Goal: Information Seeking & Learning: Understand process/instructions

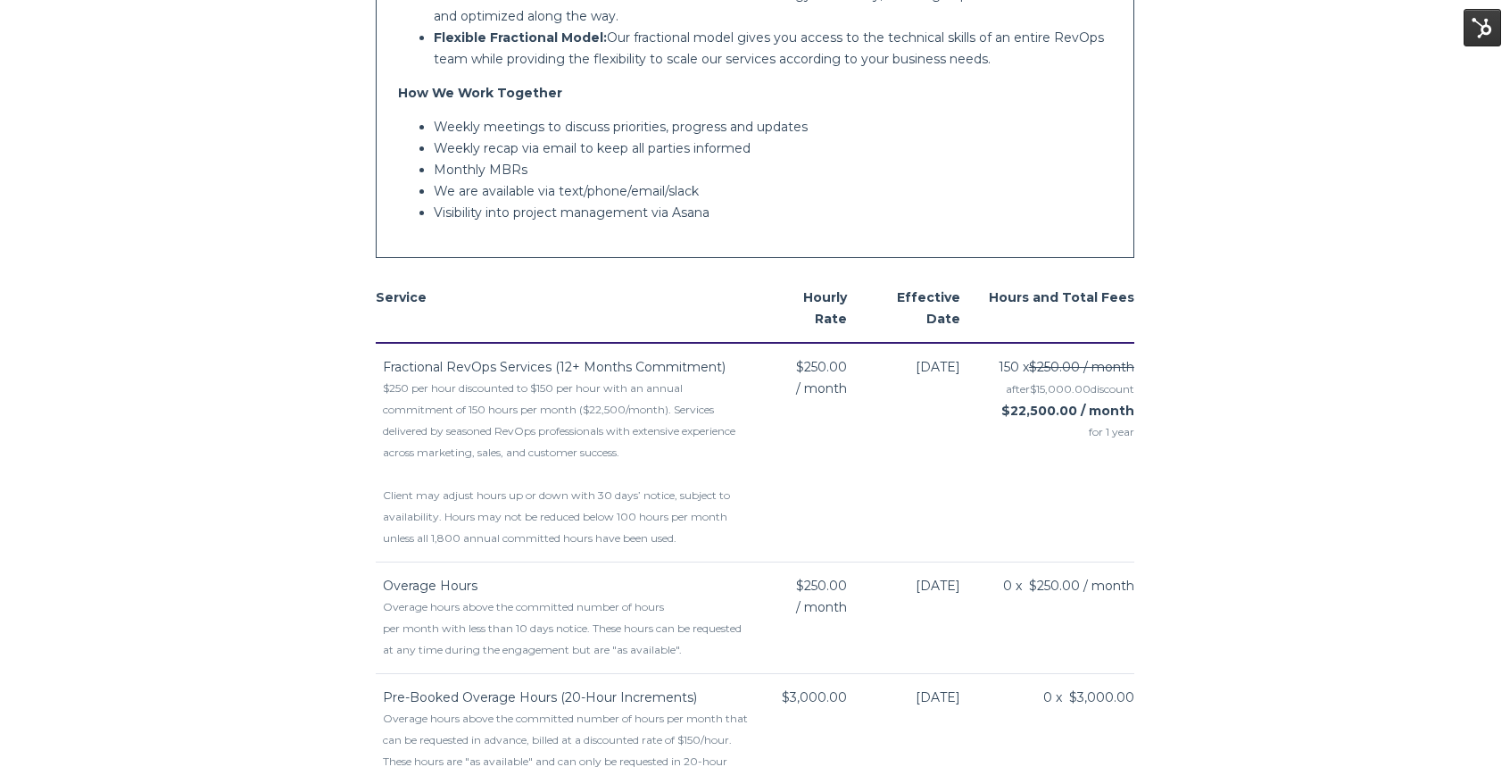
scroll to position [971, 0]
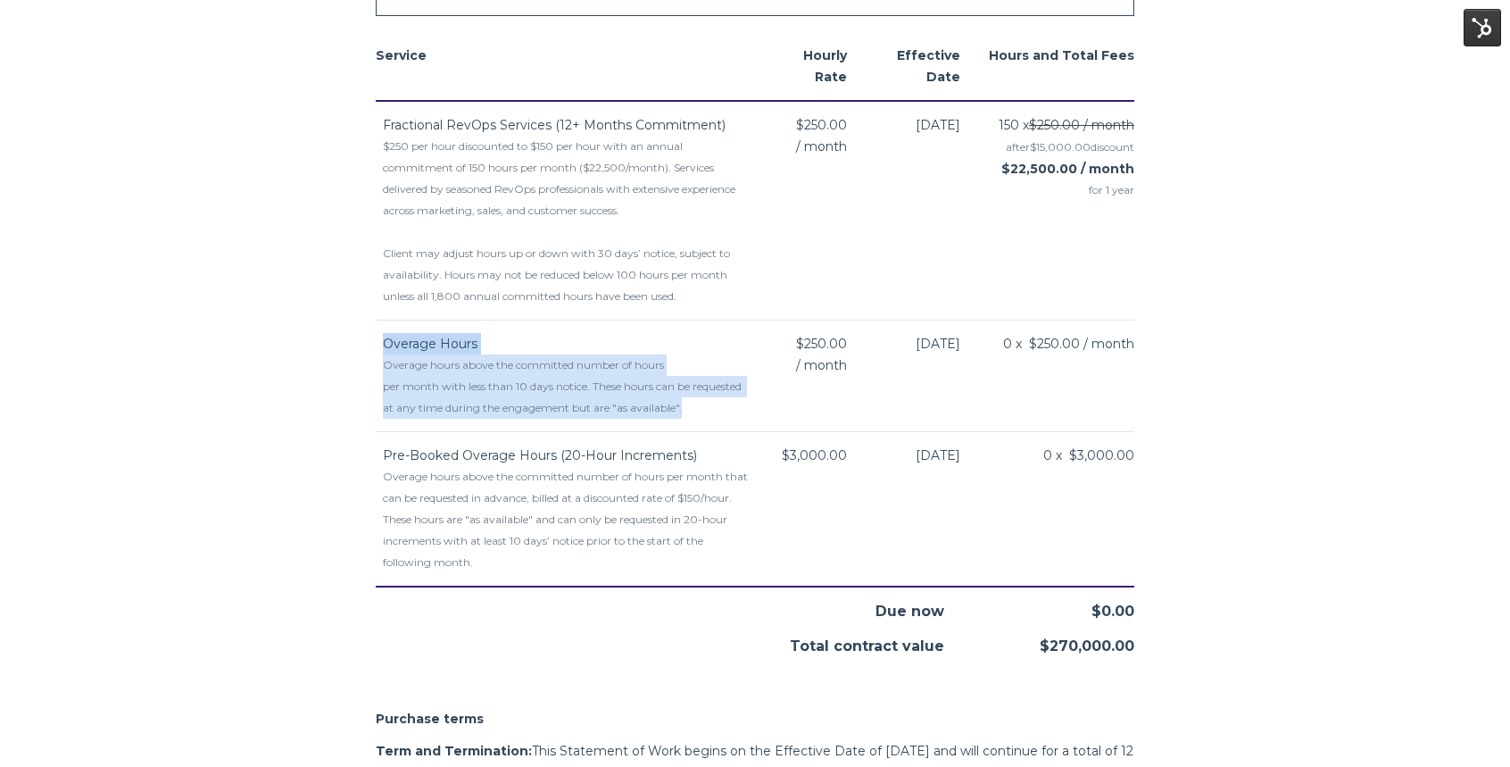
drag, startPoint x: 710, startPoint y: 392, endPoint x: 378, endPoint y: 329, distance: 337.0
click at [378, 329] on td "Overage Hours Overage hours above the committed number of hours per month with …" at bounding box center [565, 376] width 378 height 112
click at [659, 390] on div "Overage hours above the committed number of hours per month with less than 10 d…" at bounding box center [568, 386] width 370 height 64
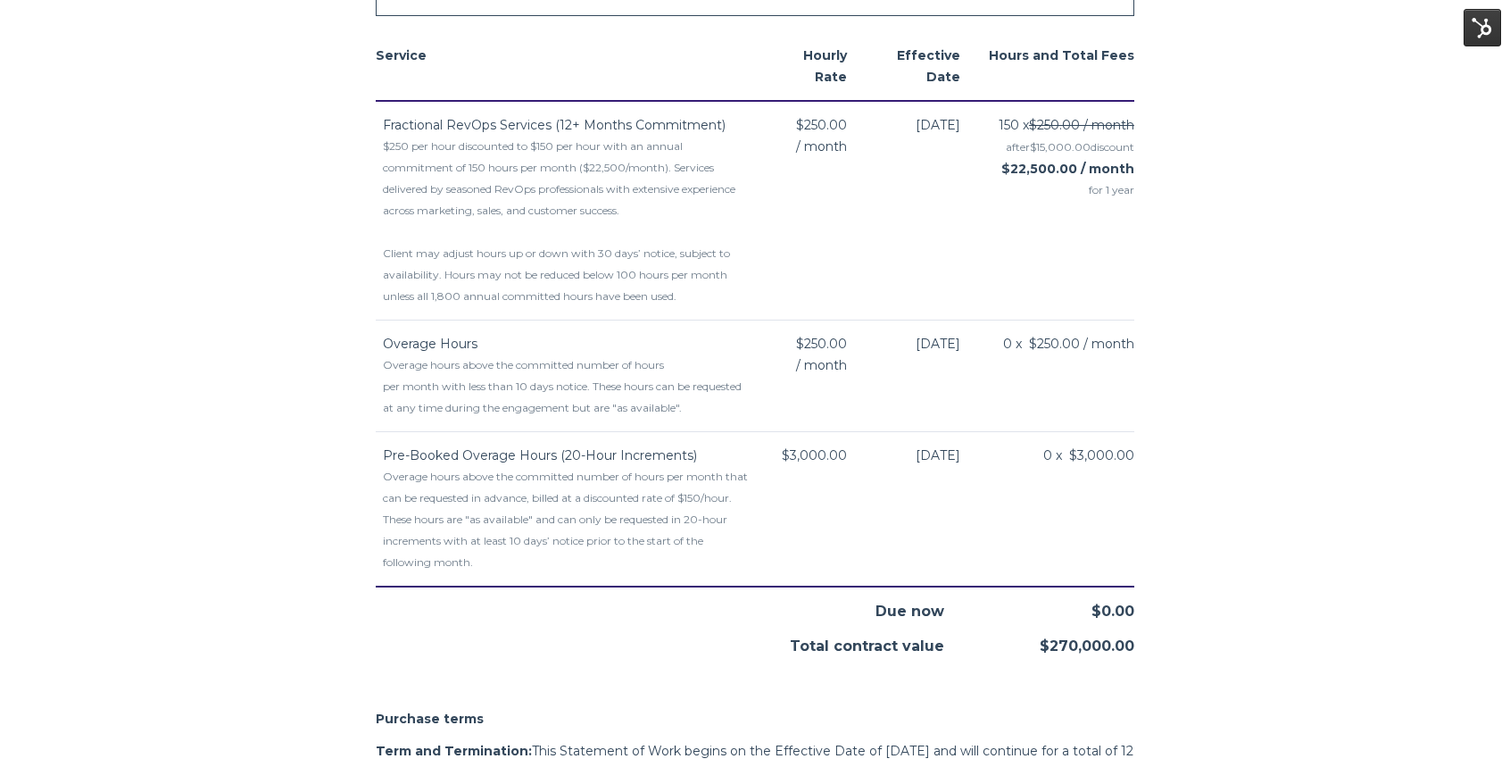
drag, startPoint x: 385, startPoint y: 320, endPoint x: 1052, endPoint y: 359, distance: 668.8
click at [1052, 359] on tr "Overage Hours Overage hours above the committed number of hours per month with …" at bounding box center [755, 376] width 759 height 112
click at [610, 386] on div "Overage hours above the committed number of hours per month with less than 10 d…" at bounding box center [568, 386] width 370 height 64
drag, startPoint x: 383, startPoint y: 320, endPoint x: 997, endPoint y: 379, distance: 616.9
click at [997, 379] on tr "Overage Hours Overage hours above the committed number of hours per month with …" at bounding box center [755, 376] width 759 height 112
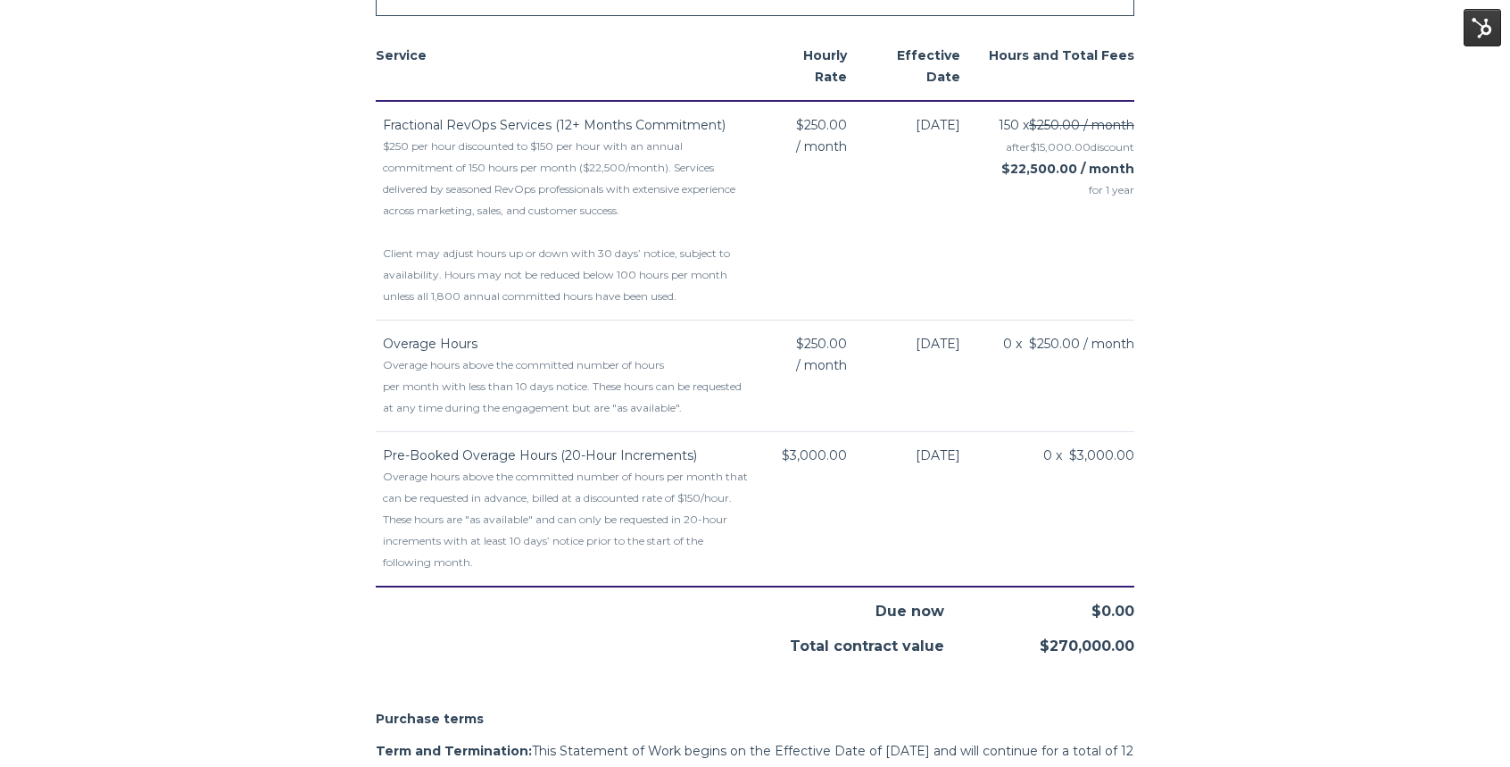
click at [688, 382] on div "Overage hours above the committed number of hours per month with less than 10 d…" at bounding box center [568, 386] width 370 height 64
drag, startPoint x: 380, startPoint y: 322, endPoint x: 1131, endPoint y: 390, distance: 753.7
click at [1131, 390] on tr "Overage Hours Overage hours above the committed number of hours per month with …" at bounding box center [755, 376] width 759 height 112
click at [658, 378] on div "Overage hours above the committed number of hours per month with less than 10 d…" at bounding box center [568, 386] width 370 height 64
drag, startPoint x: 384, startPoint y: 321, endPoint x: 1122, endPoint y: 398, distance: 742.1
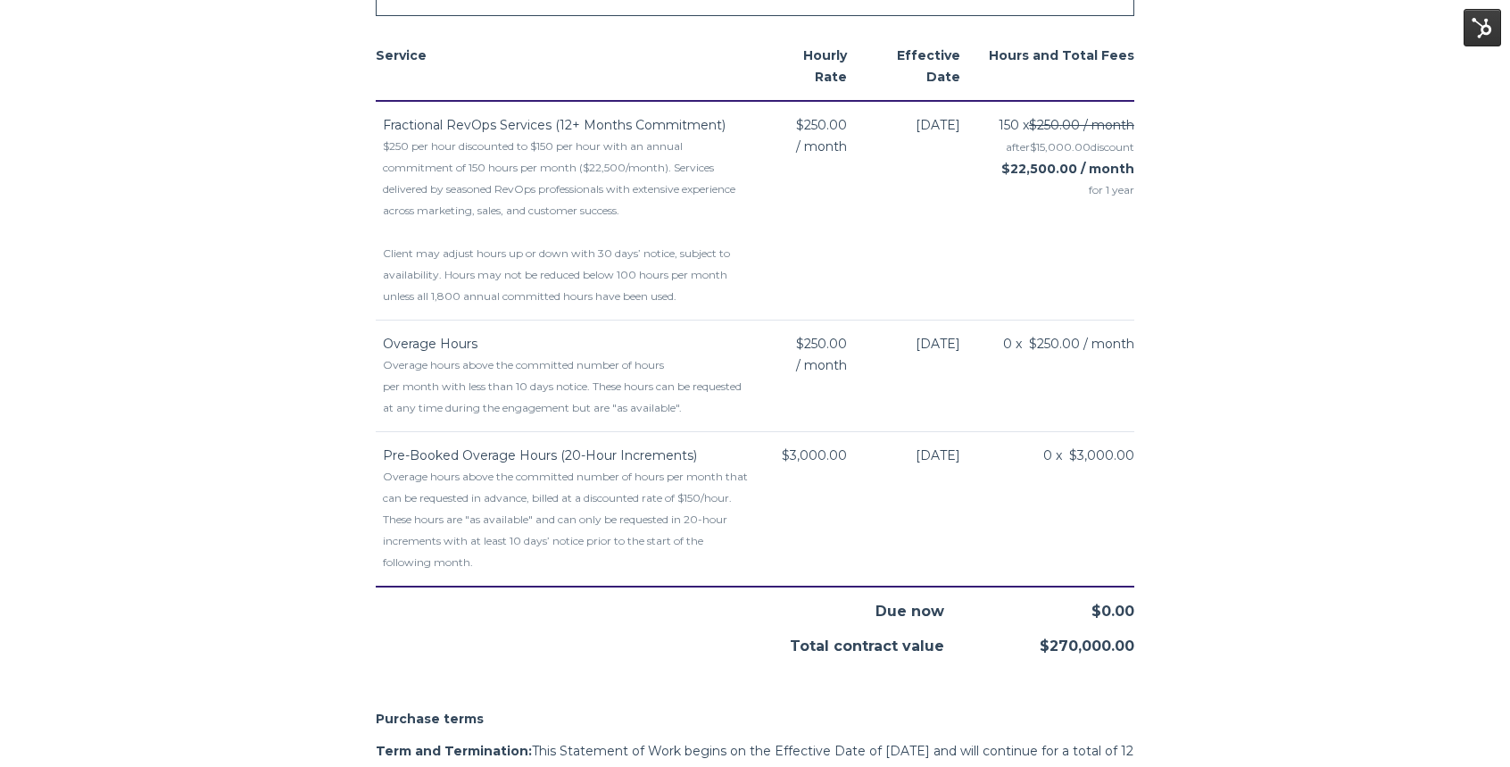
click at [1122, 398] on tr "Overage Hours Overage hours above the committed number of hours per month with …" at bounding box center [755, 376] width 759 height 112
click at [622, 362] on div "Overage hours above the committed number of hours per month with less than 10 d…" at bounding box center [568, 386] width 370 height 64
click at [699, 391] on div "Overage hours above the committed number of hours per month with less than 10 d…" at bounding box center [568, 386] width 370 height 64
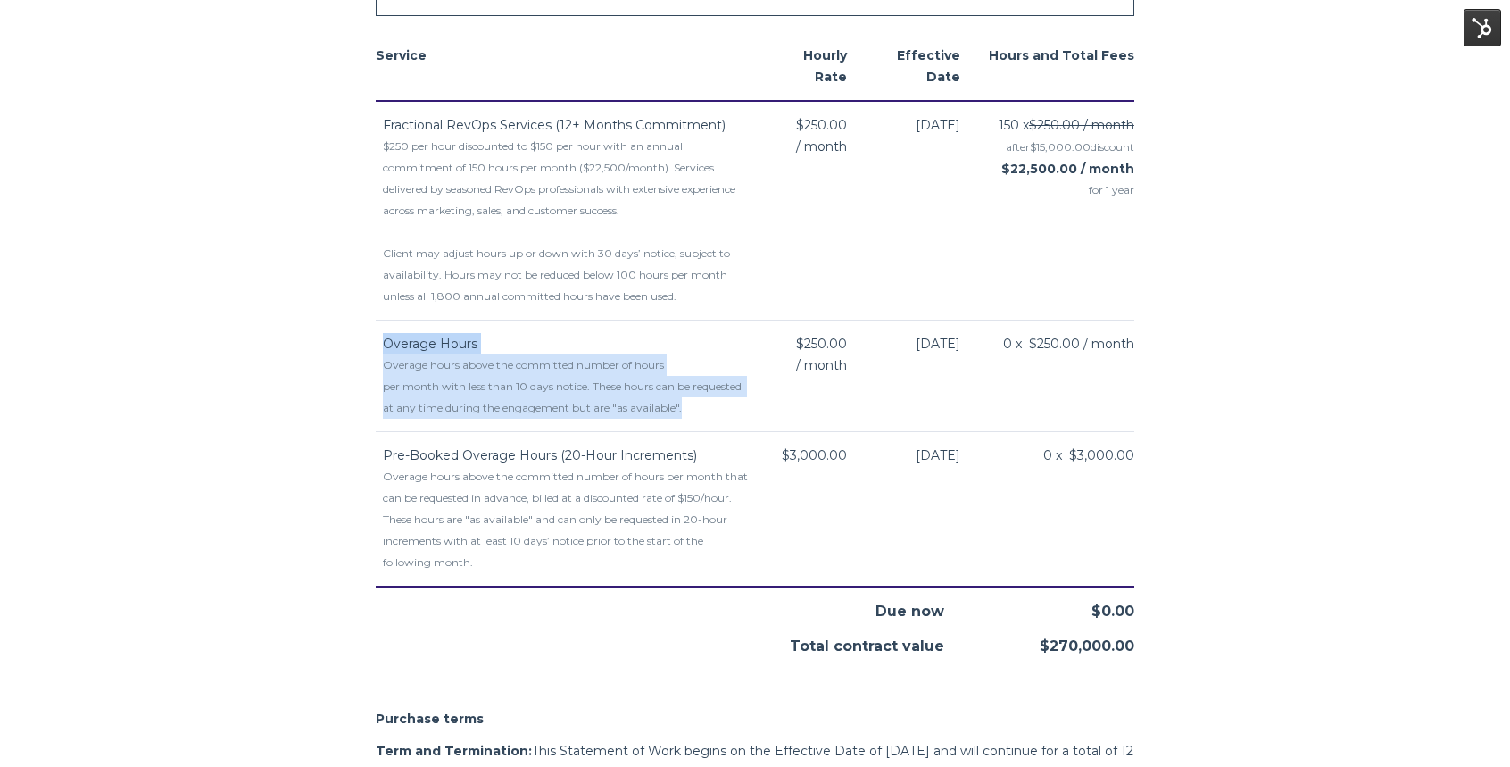
drag, startPoint x: 711, startPoint y: 386, endPoint x: 377, endPoint y: 321, distance: 341.0
click at [377, 321] on td "Overage Hours Overage hours above the committed number of hours per month with …" at bounding box center [565, 376] width 378 height 112
click at [382, 323] on td "Overage Hours Overage hours above the committed number of hours per month with …" at bounding box center [565, 376] width 378 height 112
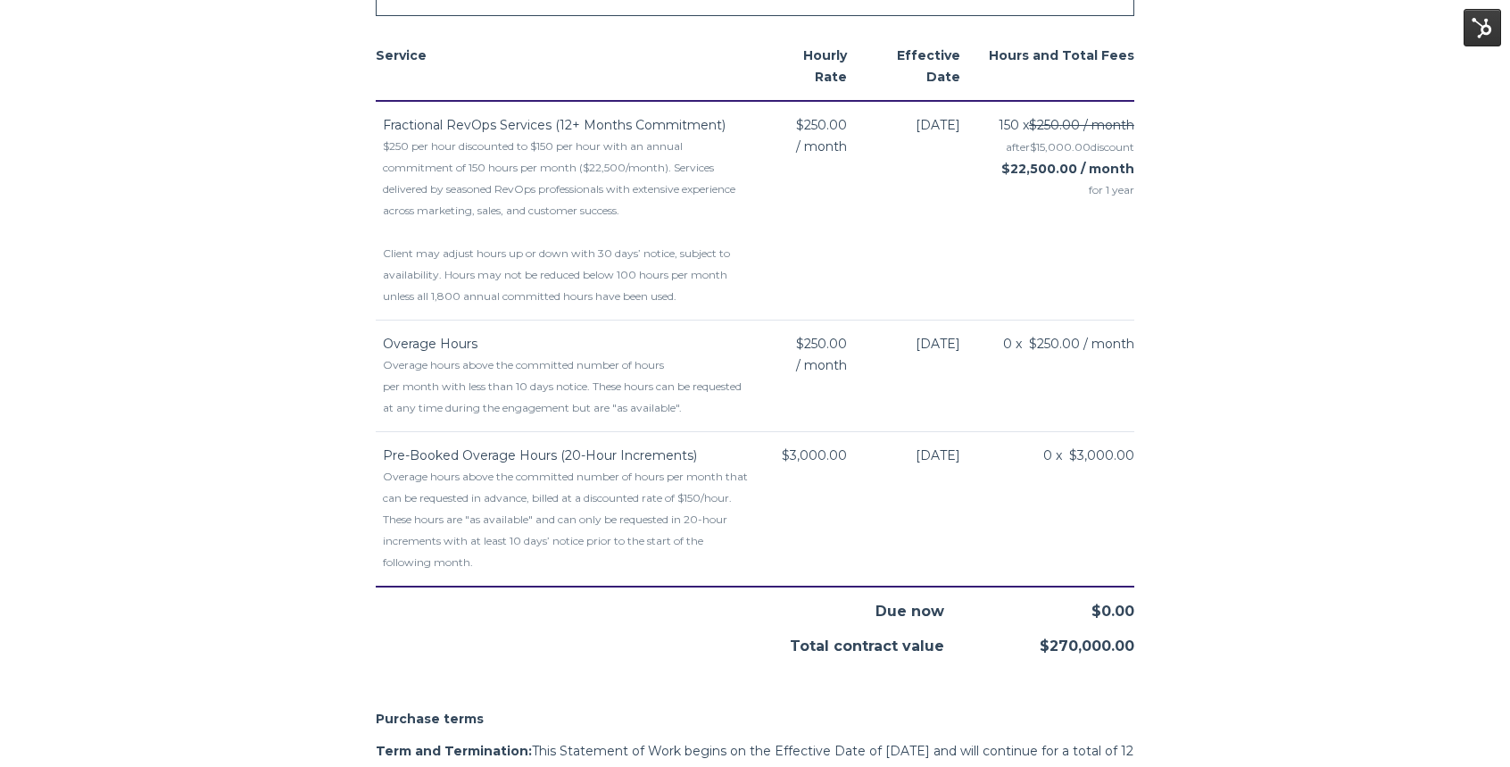
drag, startPoint x: 383, startPoint y: 323, endPoint x: 1096, endPoint y: 377, distance: 715.1
click at [1096, 377] on tr "Overage Hours Overage hours above the committed number of hours per month with …" at bounding box center [755, 376] width 759 height 112
drag, startPoint x: 384, startPoint y: 435, endPoint x: 1076, endPoint y: 516, distance: 697.3
click at [1076, 516] on tr "Pre-Booked Overage Hours (20-Hour Increments) Overage hours above the committed…" at bounding box center [755, 508] width 759 height 155
click at [617, 500] on div "Overage hours above the committed number of hours per month that can be request…" at bounding box center [568, 519] width 370 height 107
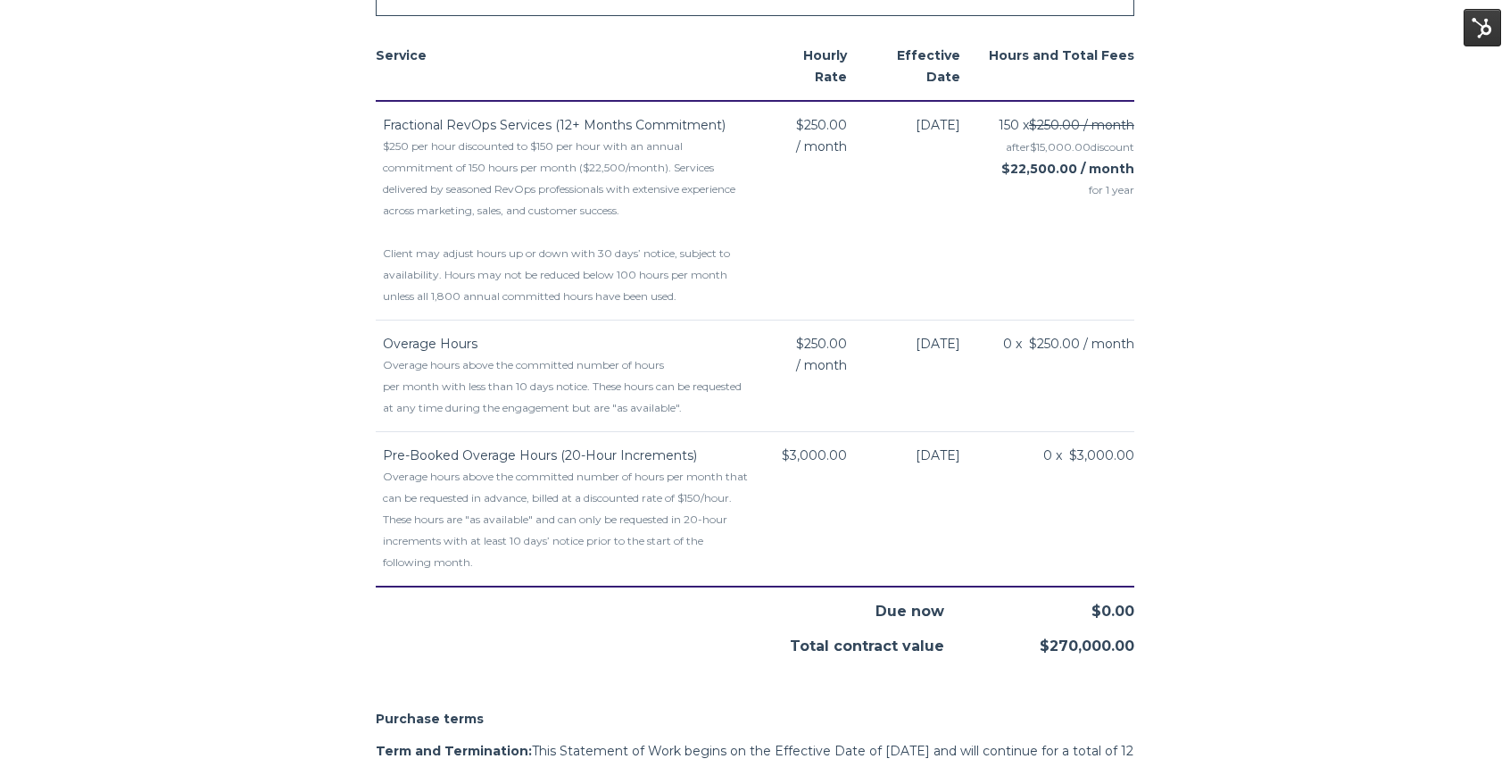
drag, startPoint x: 384, startPoint y: 323, endPoint x: 1083, endPoint y: 378, distance: 701.0
click at [1083, 378] on tr "Overage Hours Overage hours above the committed number of hours per month with …" at bounding box center [755, 376] width 759 height 112
click at [1028, 404] on td "0 x $250.00 / month" at bounding box center [1058, 376] width 153 height 112
drag, startPoint x: 380, startPoint y: 321, endPoint x: 1079, endPoint y: 369, distance: 700.5
click at [1079, 369] on tr "Overage Hours Overage hours above the committed number of hours per month with …" at bounding box center [755, 376] width 759 height 112
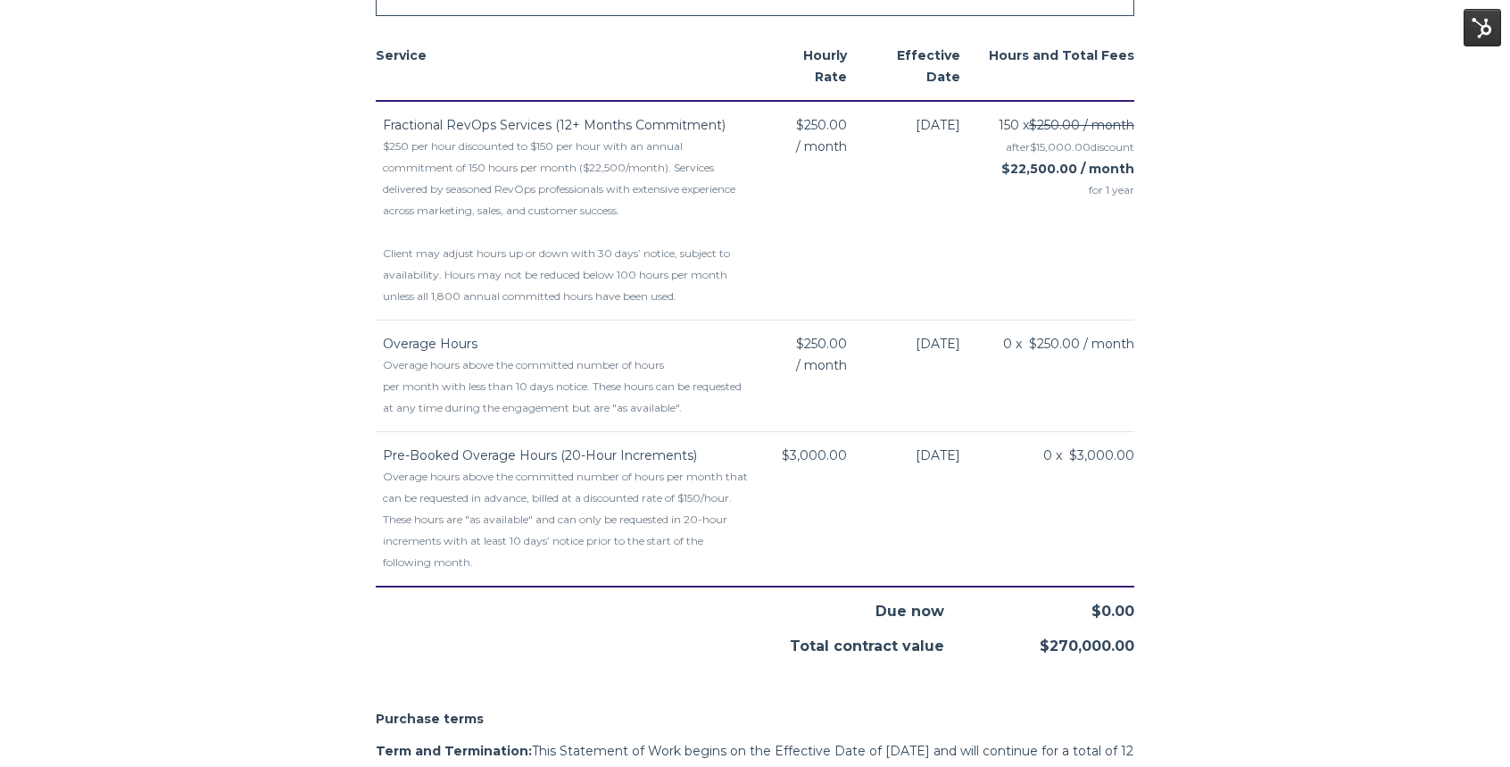
click at [897, 396] on td "[DATE]" at bounding box center [924, 376] width 113 height 112
drag, startPoint x: 383, startPoint y: 321, endPoint x: 1126, endPoint y: 383, distance: 746.0
click at [1126, 383] on tr "Overage Hours Overage hours above the committed number of hours per month with …" at bounding box center [755, 376] width 759 height 112
click at [751, 378] on div "Overage hours above the committed number of hours per month with less than 10 d…" at bounding box center [568, 386] width 370 height 64
drag, startPoint x: 380, startPoint y: 324, endPoint x: 1075, endPoint y: 402, distance: 699.6
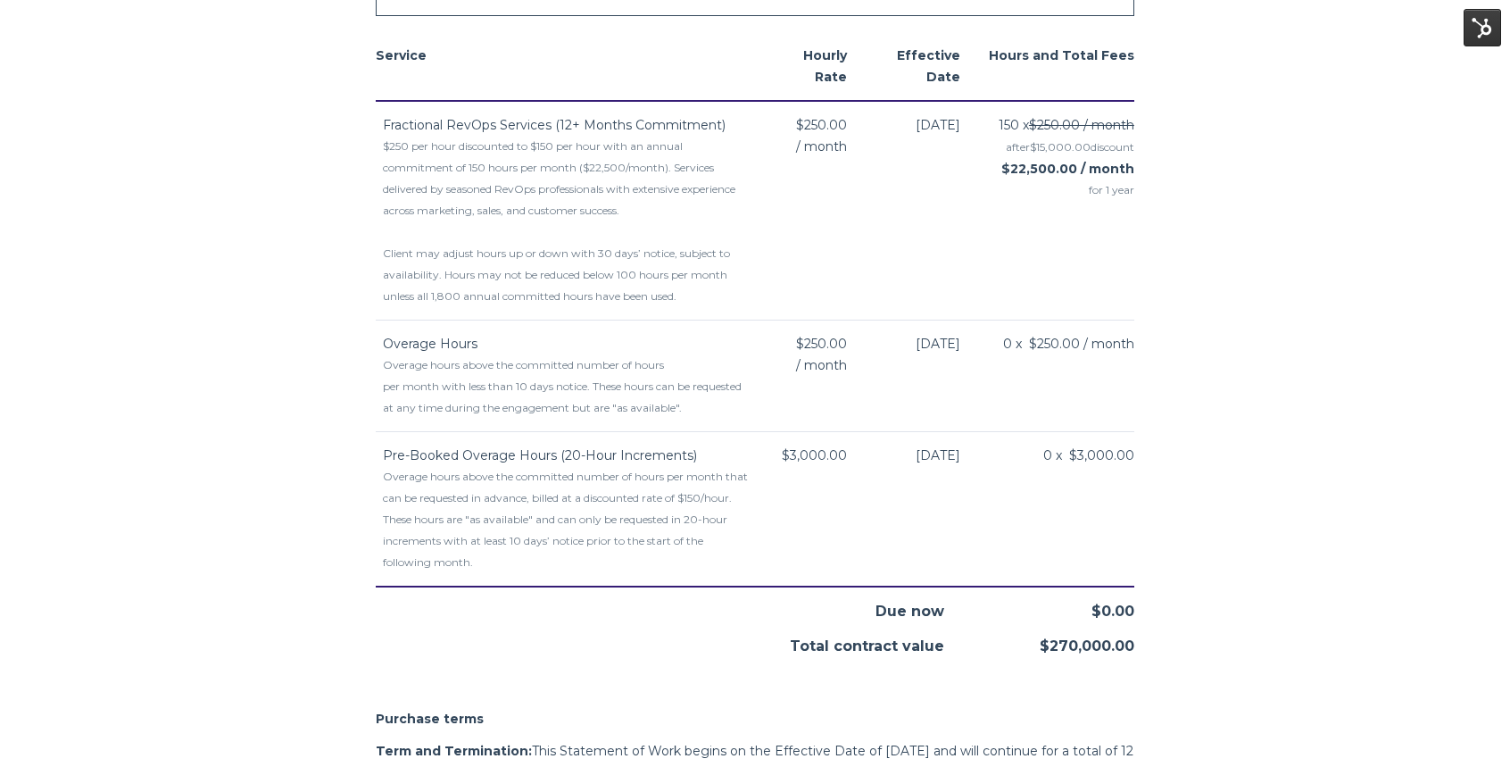
click at [1075, 402] on tr "Overage Hours Overage hours above the committed number of hours per month with …" at bounding box center [755, 376] width 759 height 112
click at [625, 401] on td "Overage Hours Overage hours above the committed number of hours per month with …" at bounding box center [565, 376] width 378 height 112
drag, startPoint x: 384, startPoint y: 319, endPoint x: 1114, endPoint y: 356, distance: 731.0
click at [1114, 356] on tr "Overage Hours Overage hours above the committed number of hours per month with …" at bounding box center [755, 376] width 759 height 112
click at [652, 354] on div "Overage hours above the committed number of hours per month with less than 10 d…" at bounding box center [568, 386] width 370 height 64
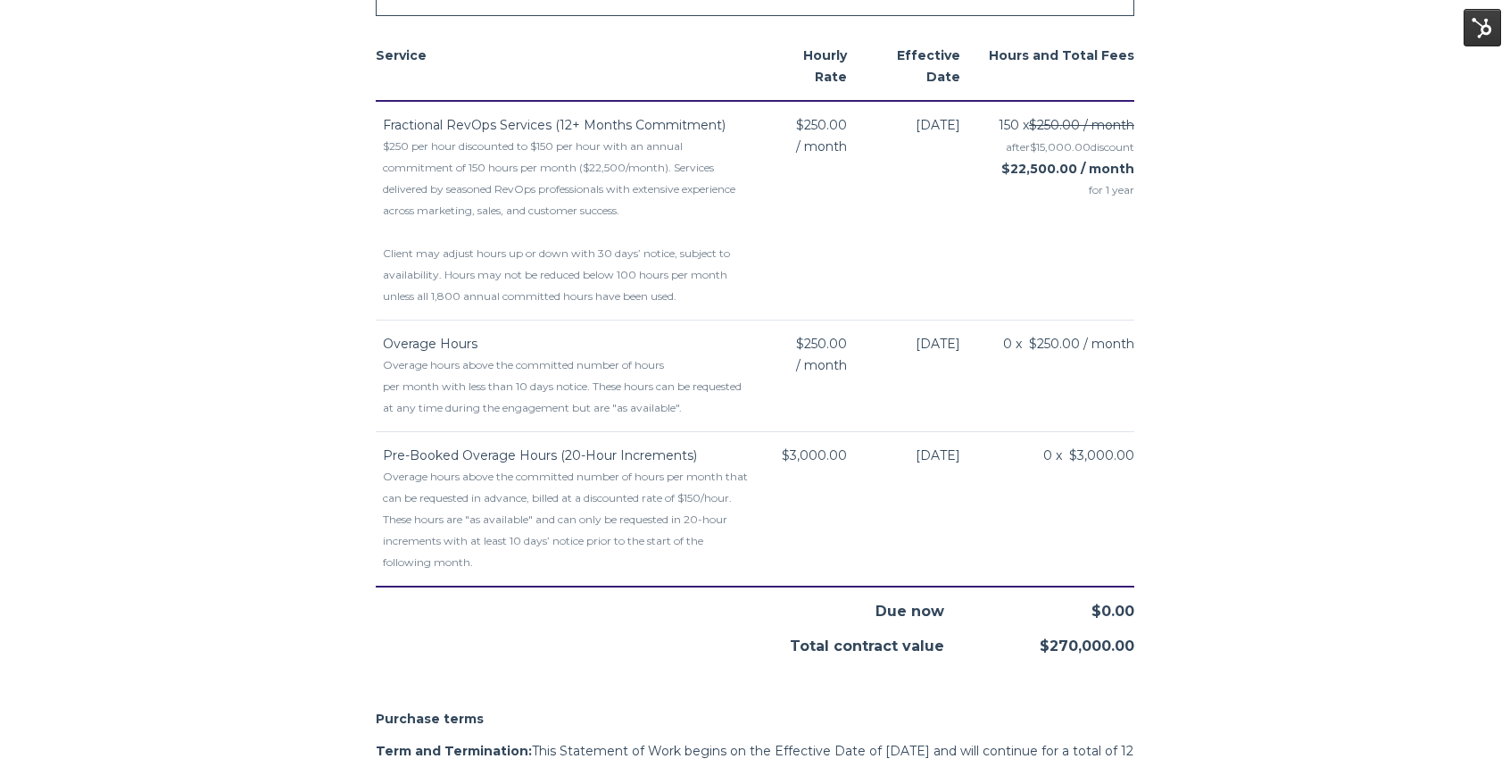
drag, startPoint x: 387, startPoint y: 320, endPoint x: 1060, endPoint y: 392, distance: 676.7
click at [1060, 392] on tr "Overage Hours Overage hours above the committed number of hours per month with …" at bounding box center [755, 376] width 759 height 112
click at [992, 367] on td "0 x $250.00 / month" at bounding box center [1058, 376] width 153 height 112
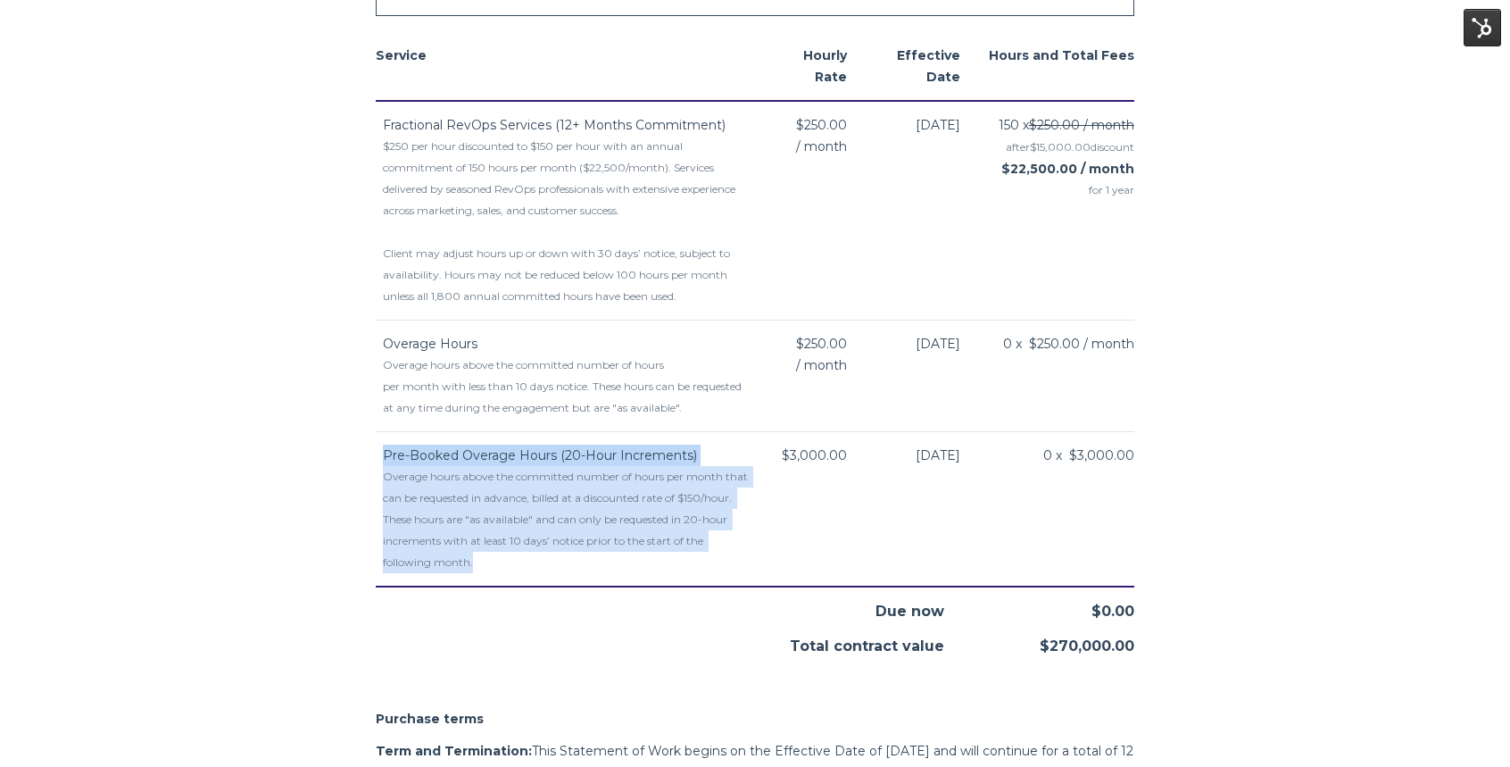
drag, startPoint x: 509, startPoint y: 546, endPoint x: 380, endPoint y: 437, distance: 168.4
click at [380, 437] on td "Pre-Booked Overage Hours (20-Hour Increments) Overage hours above the committed…" at bounding box center [565, 508] width 378 height 155
click at [389, 447] on span "Pre-Booked Overage Hours (20-Hour Increments)" at bounding box center [540, 455] width 314 height 16
drag, startPoint x: 383, startPoint y: 436, endPoint x: 1050, endPoint y: 570, distance: 680.2
click at [1050, 570] on div "Service Hourly Rate Effective Date Hours and Total Fees Fractional RevOps Servi…" at bounding box center [755, 344] width 759 height 625
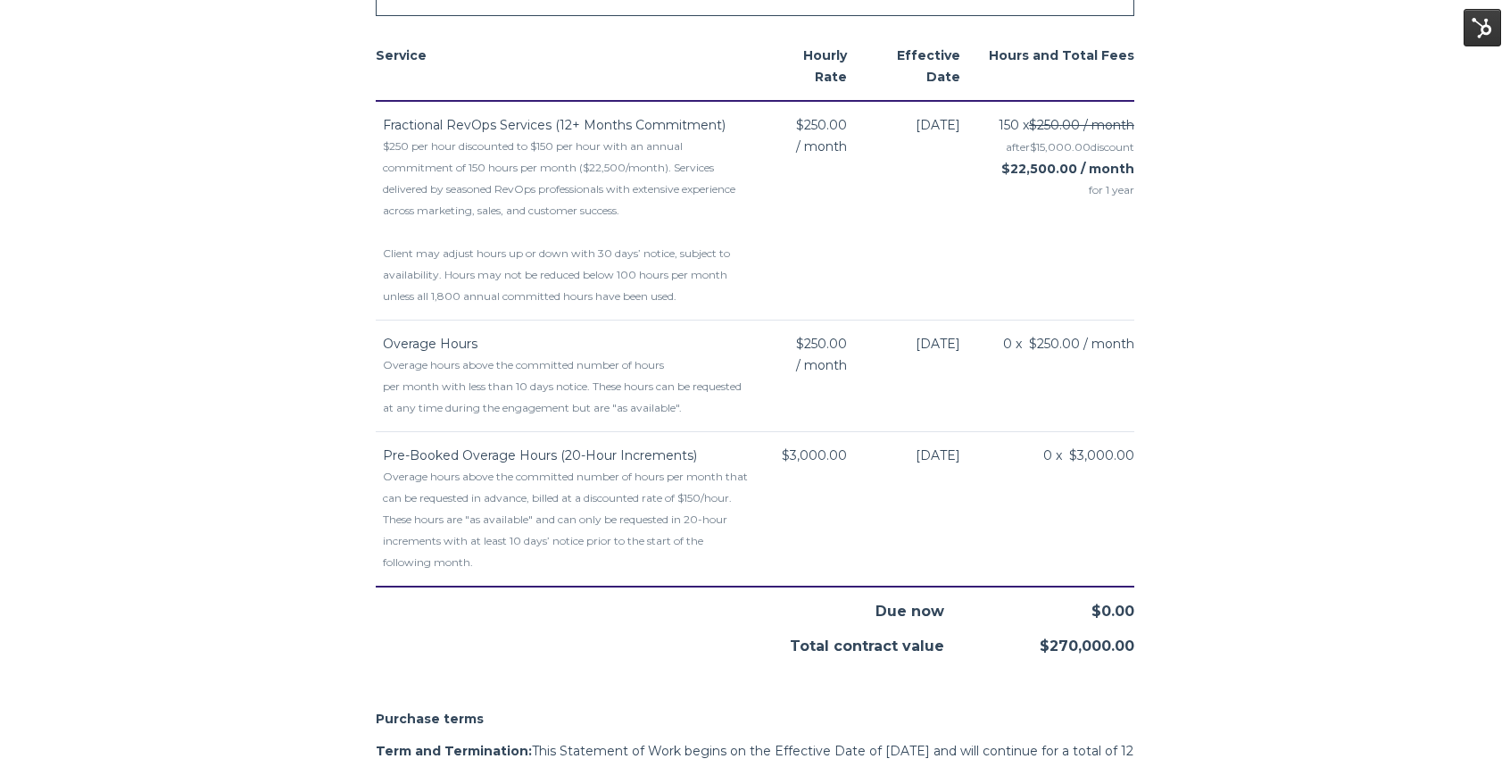
click at [570, 496] on div "Overage hours above the committed number of hours per month that can be request…" at bounding box center [568, 519] width 370 height 107
drag, startPoint x: 383, startPoint y: 435, endPoint x: 1013, endPoint y: 557, distance: 641.9
click at [1013, 557] on tr "Pre-Booked Overage Hours (20-Hour Increments) Overage hours above the committed…" at bounding box center [755, 508] width 759 height 155
click at [511, 467] on div "Overage hours above the committed number of hours per month that can be request…" at bounding box center [568, 519] width 370 height 107
drag, startPoint x: 386, startPoint y: 437, endPoint x: 1074, endPoint y: 531, distance: 694.5
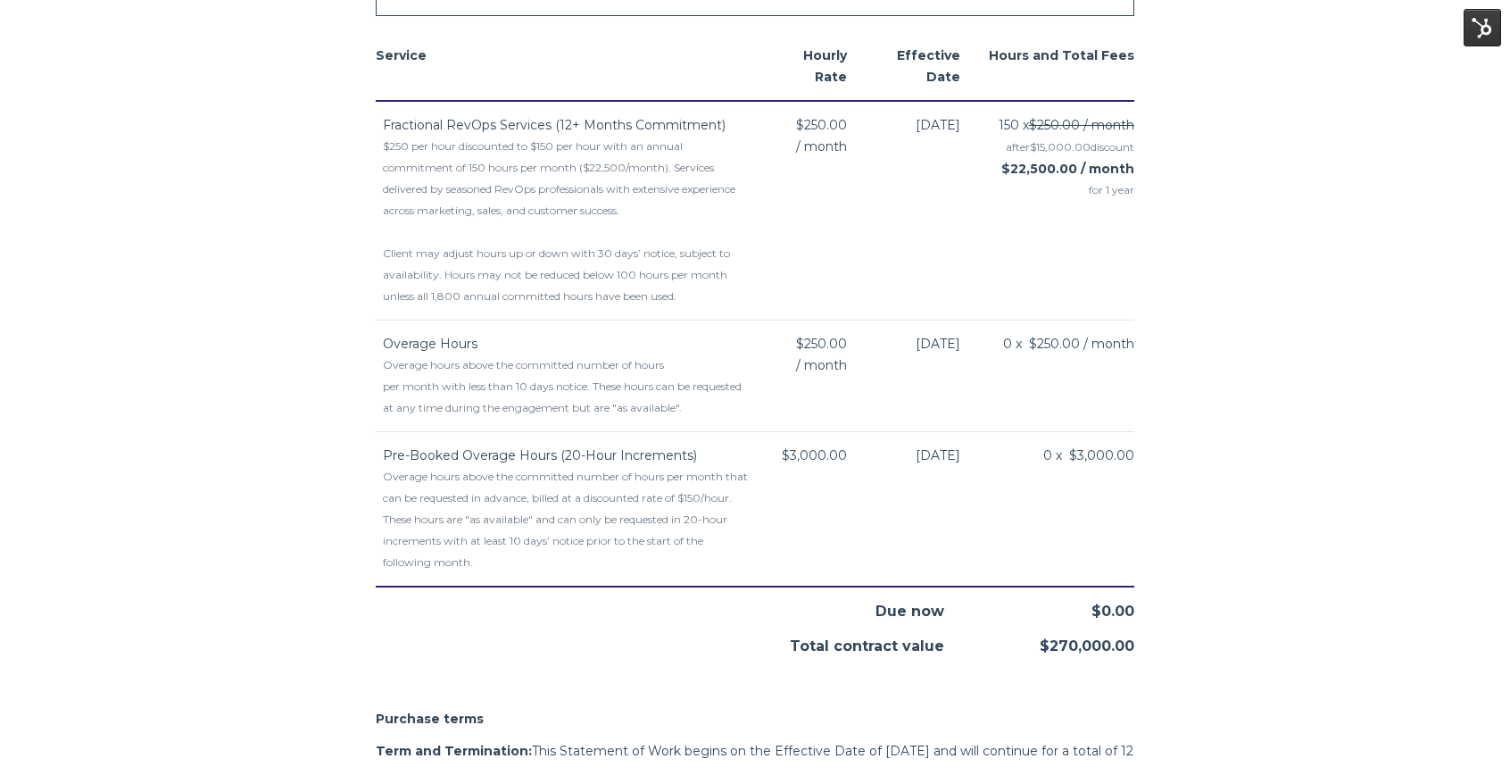
click at [1074, 531] on tr "Pre-Booked Overage Hours (20-Hour Increments) Overage hours above the committed…" at bounding box center [755, 508] width 759 height 155
click at [500, 466] on div "Overage hours above the committed number of hours per month that can be request…" at bounding box center [568, 519] width 370 height 107
drag, startPoint x: 383, startPoint y: 433, endPoint x: 1061, endPoint y: 527, distance: 684.8
click at [1061, 527] on tr "Pre-Booked Overage Hours (20-Hour Increments) Overage hours above the committed…" at bounding box center [755, 508] width 759 height 155
click at [461, 431] on td "Pre-Booked Overage Hours (20-Hour Increments) Overage hours above the committed…" at bounding box center [565, 508] width 378 height 155
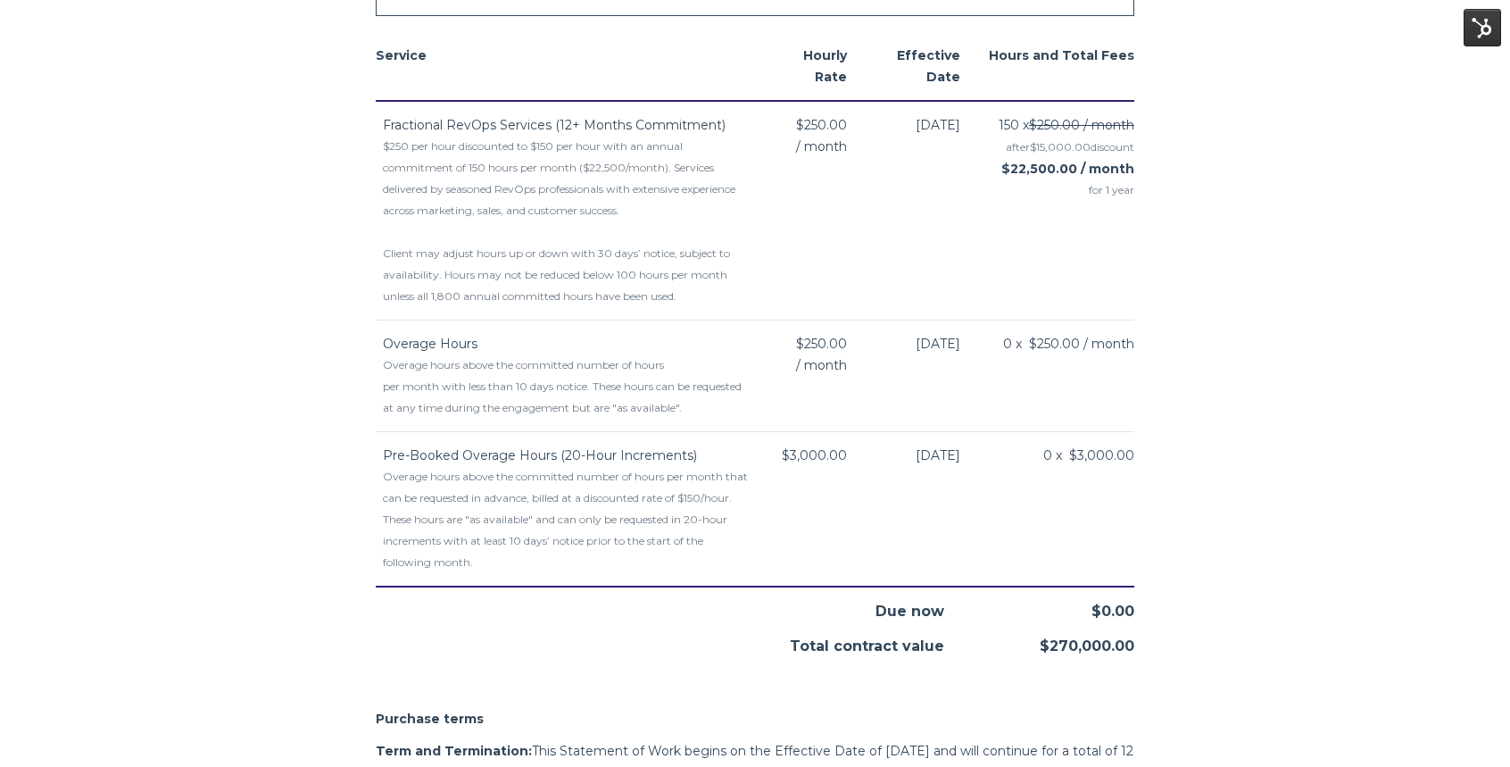
drag, startPoint x: 387, startPoint y: 435, endPoint x: 760, endPoint y: 478, distance: 374.7
click at [760, 478] on tr "Pre-Booked Overage Hours (20-Hour Increments) Overage hours above the committed…" at bounding box center [755, 508] width 759 height 155
click at [428, 466] on div "Overage hours above the committed number of hours per month that can be request…" at bounding box center [568, 519] width 370 height 107
drag, startPoint x: 383, startPoint y: 436, endPoint x: 1075, endPoint y: 531, distance: 698.3
click at [1075, 531] on tr "Pre-Booked Overage Hours (20-Hour Increments) Overage hours above the committed…" at bounding box center [755, 508] width 759 height 155
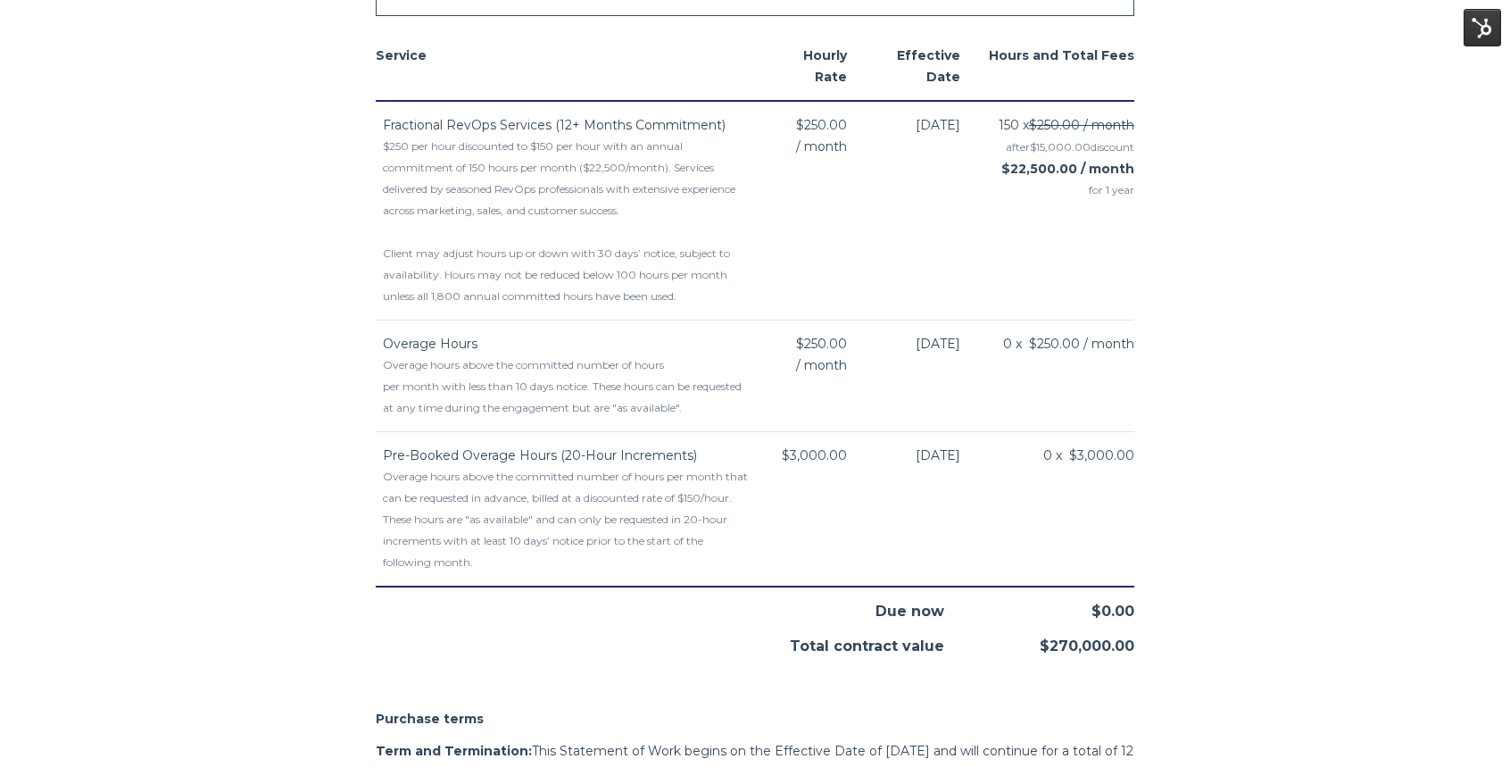
click at [627, 468] on div "Overage hours above the committed number of hours per month that can be request…" at bounding box center [568, 519] width 370 height 107
drag, startPoint x: 382, startPoint y: 433, endPoint x: 1003, endPoint y: 510, distance: 625.9
click at [1092, 526] on tr "Pre-Booked Overage Hours (20-Hour Increments) Overage hours above the committed…" at bounding box center [755, 508] width 759 height 155
click at [685, 479] on div "Overage hours above the committed number of hours per month that can be request…" at bounding box center [568, 519] width 370 height 107
drag, startPoint x: 386, startPoint y: 433, endPoint x: 1034, endPoint y: 552, distance: 658.9
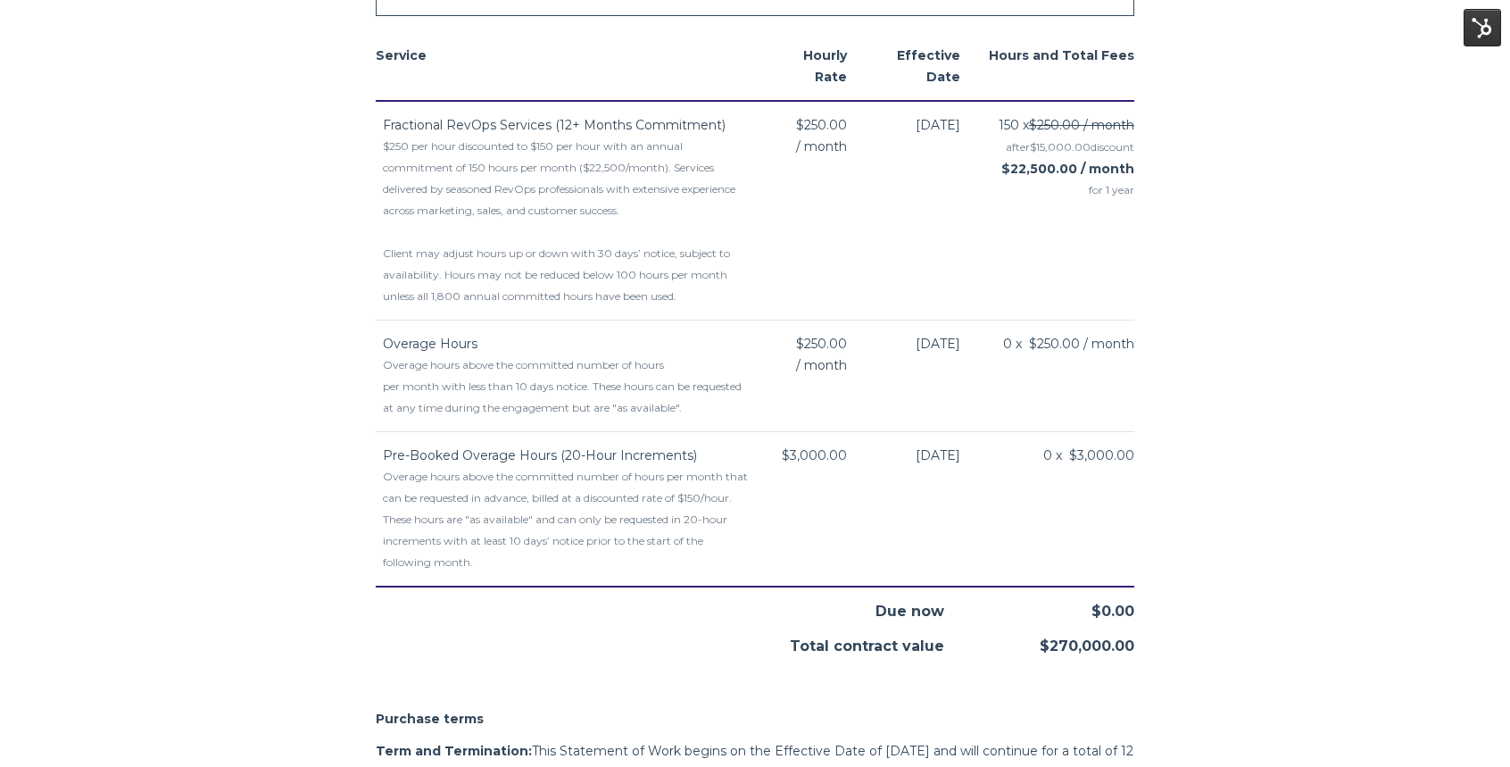
click at [1034, 552] on tr "Pre-Booked Overage Hours (20-Hour Increments) Overage hours above the committed…" at bounding box center [755, 508] width 759 height 155
click at [581, 500] on div "Overage hours above the committed number of hours per month that can be request…" at bounding box center [568, 519] width 370 height 107
drag, startPoint x: 384, startPoint y: 432, endPoint x: 1020, endPoint y: 547, distance: 646.7
click at [1020, 547] on tr "Pre-Booked Overage Hours (20-Hour Increments) Overage hours above the committed…" at bounding box center [755, 508] width 759 height 155
click at [628, 481] on div "Overage hours above the committed number of hours per month that can be request…" at bounding box center [568, 519] width 370 height 107
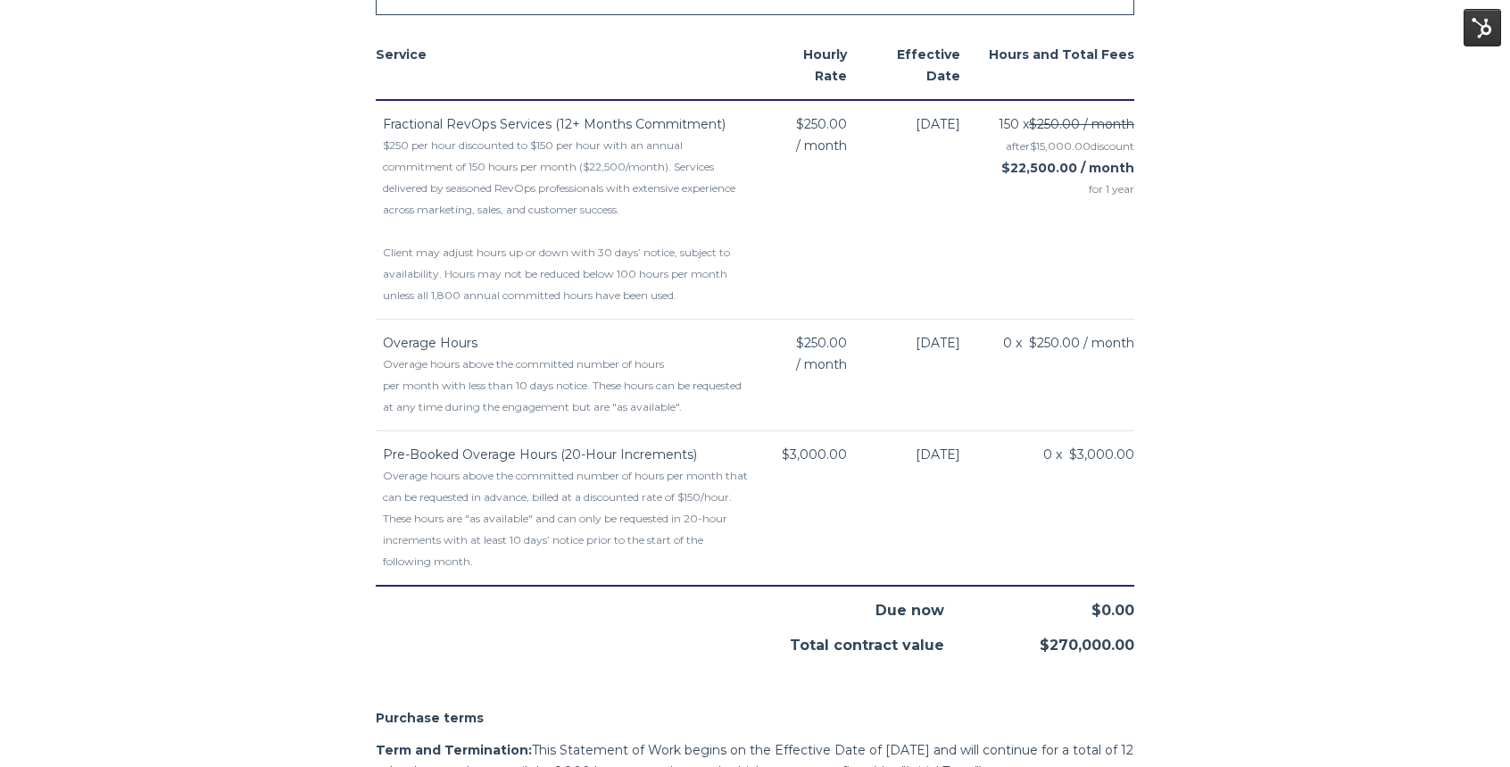
scroll to position [971, 0]
